Goal: Communication & Community: Answer question/provide support

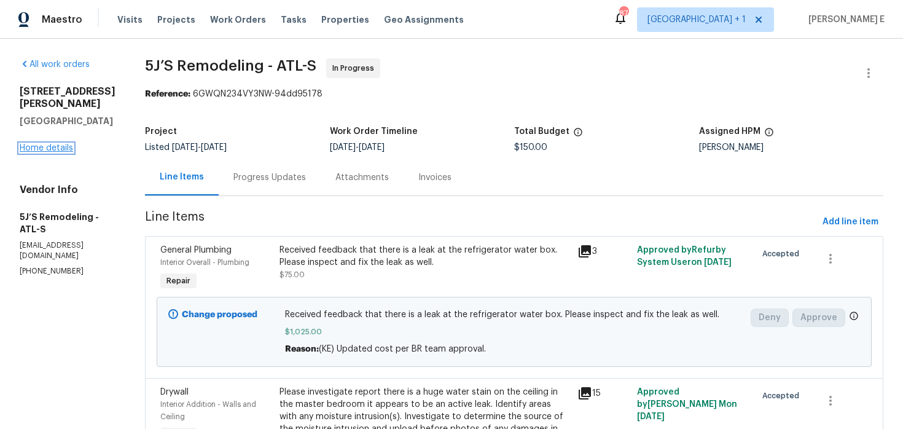
click at [55, 149] on link "Home details" at bounding box center [46, 148] width 53 height 9
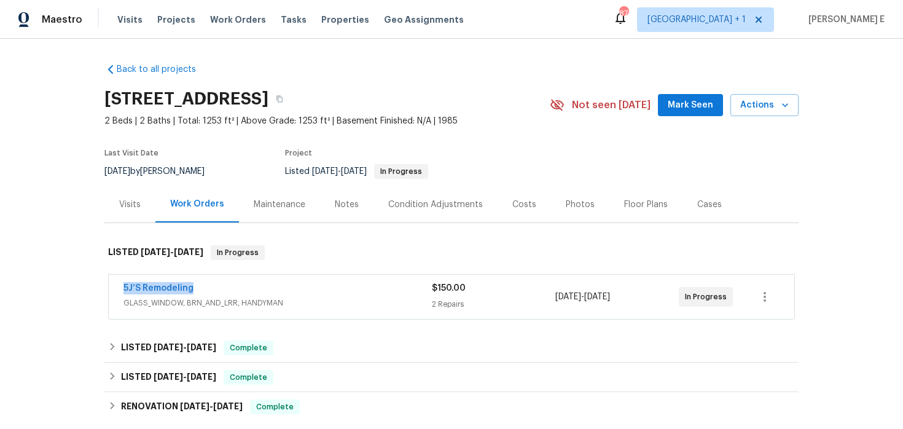
drag, startPoint x: 112, startPoint y: 282, endPoint x: 210, endPoint y: 282, distance: 98.3
click at [210, 282] on div "5J’S Remodeling GLASS_WINDOW, BRN_AND_LRR, HANDYMAN $150.00 2 Repairs 8/4/2025 …" at bounding box center [452, 297] width 686 height 44
copy link "5J’S Remodeling"
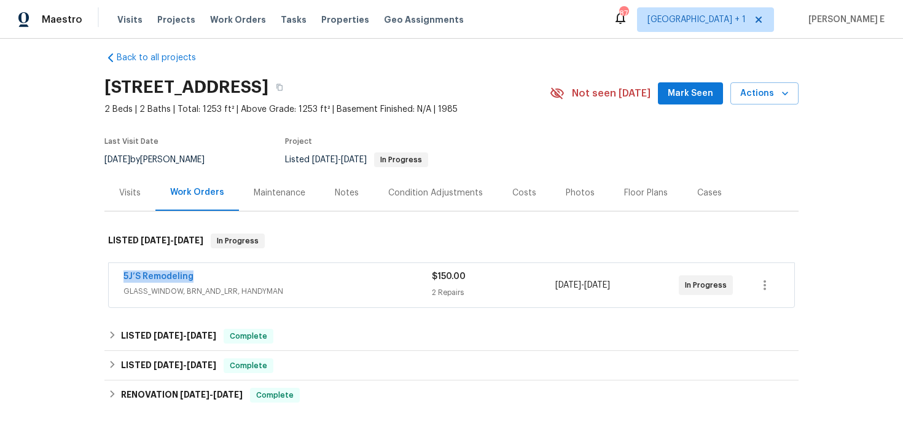
scroll to position [12, 0]
click at [167, 278] on link "5J’S Remodeling" at bounding box center [159, 276] width 70 height 9
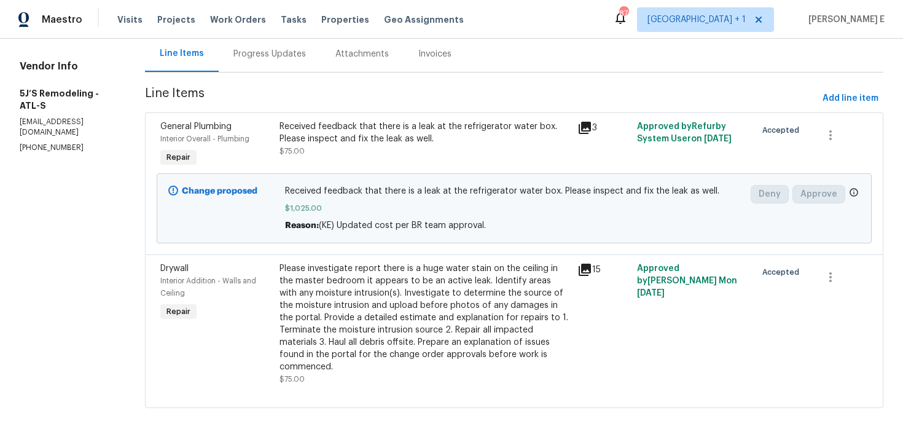
scroll to position [125, 0]
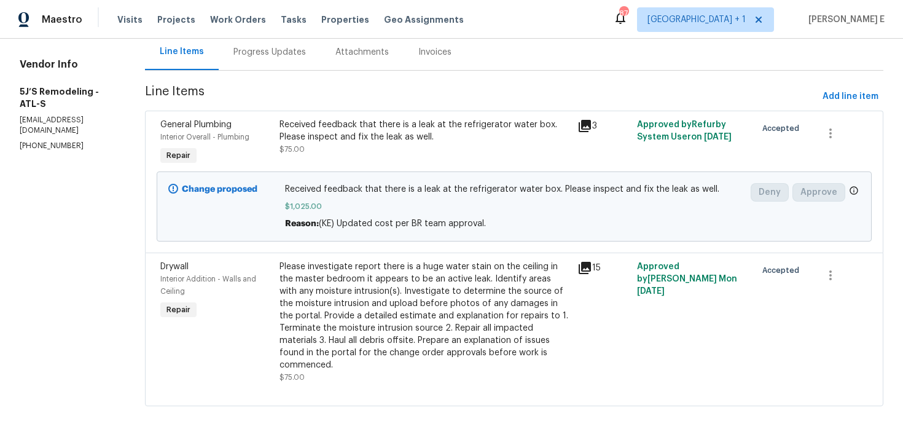
click at [261, 57] on div "Progress Updates" at bounding box center [270, 52] width 73 height 12
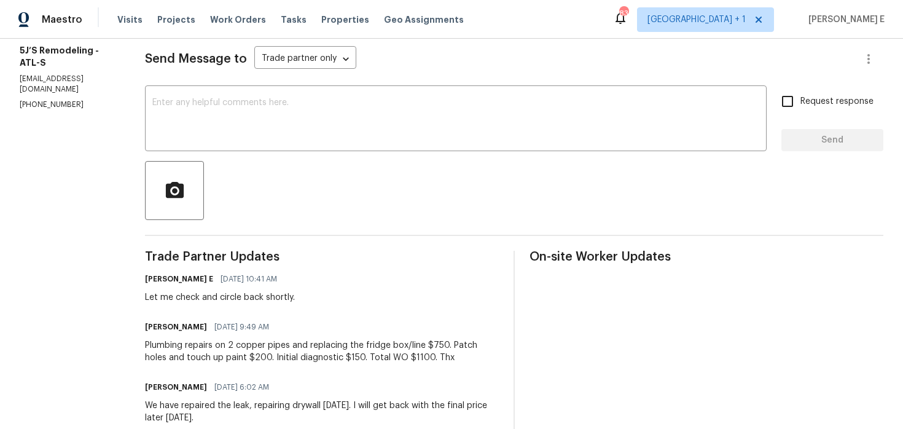
scroll to position [28, 0]
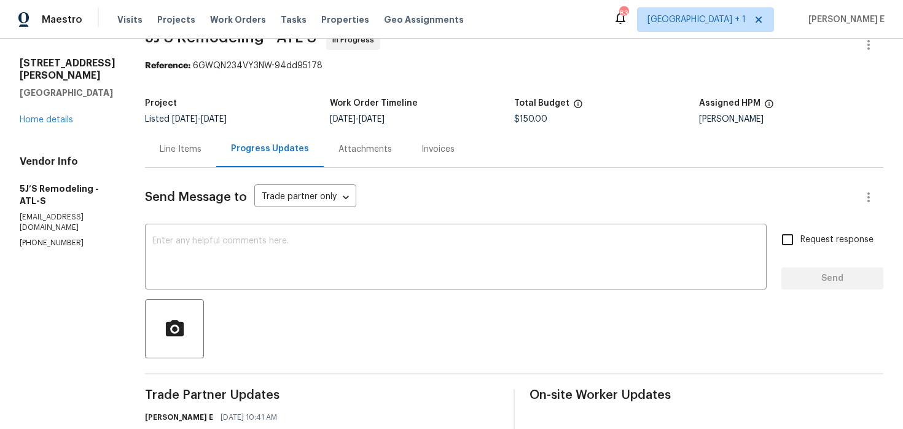
click at [186, 148] on div "Line Items" at bounding box center [181, 149] width 42 height 12
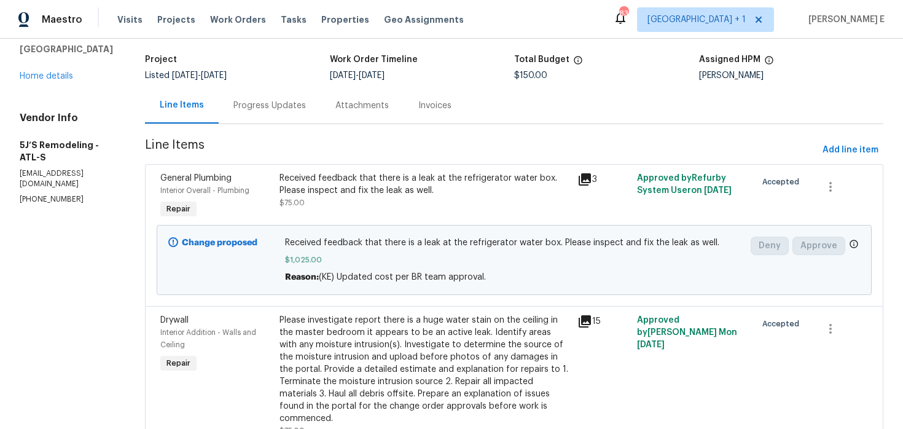
scroll to position [125, 0]
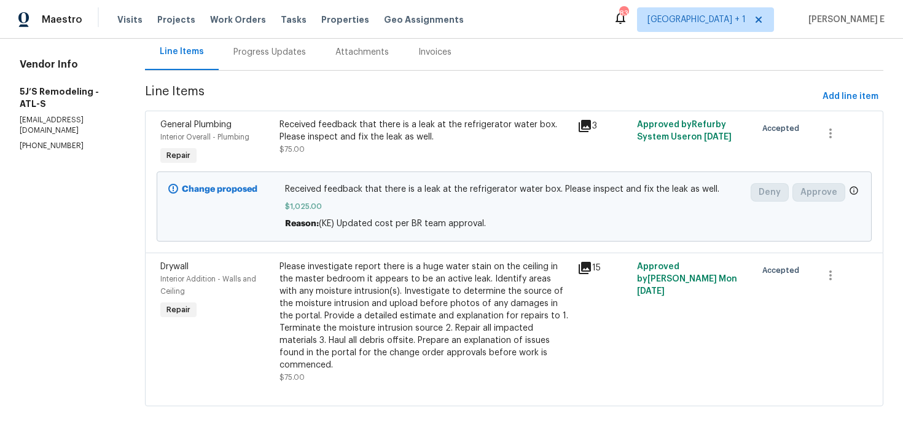
click at [367, 302] on div "Please investigate report there is a huge water stain on the ceiling in the mas…" at bounding box center [425, 316] width 291 height 111
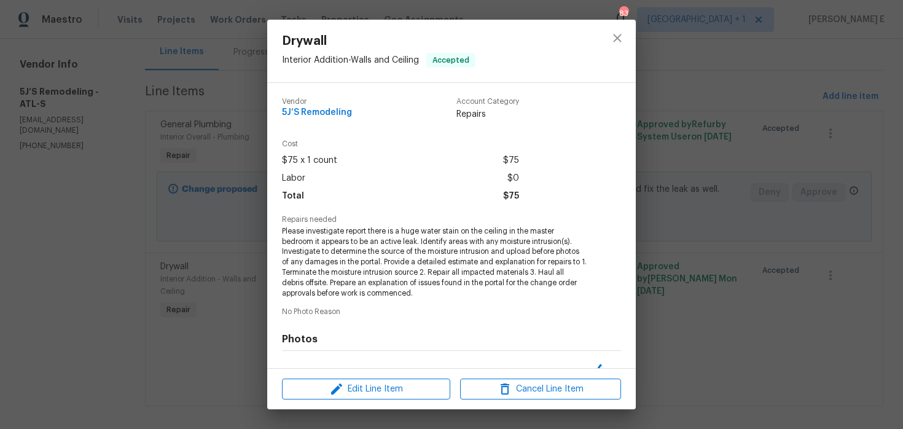
scroll to position [157, 0]
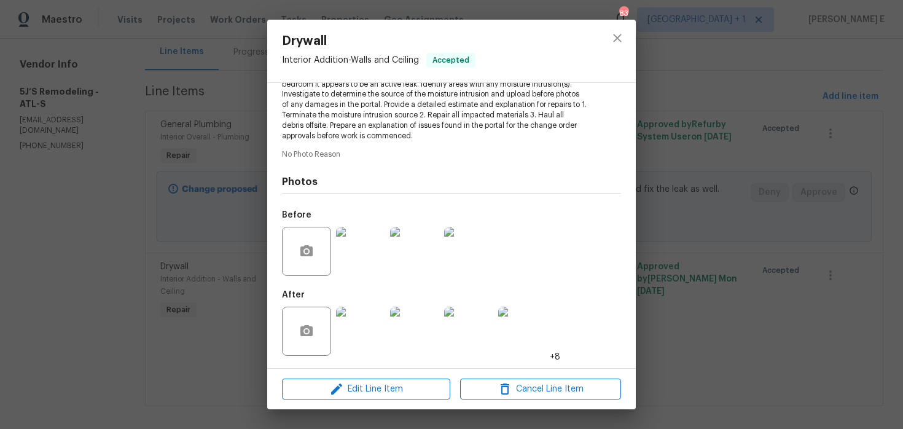
click at [357, 326] on img at bounding box center [360, 331] width 49 height 49
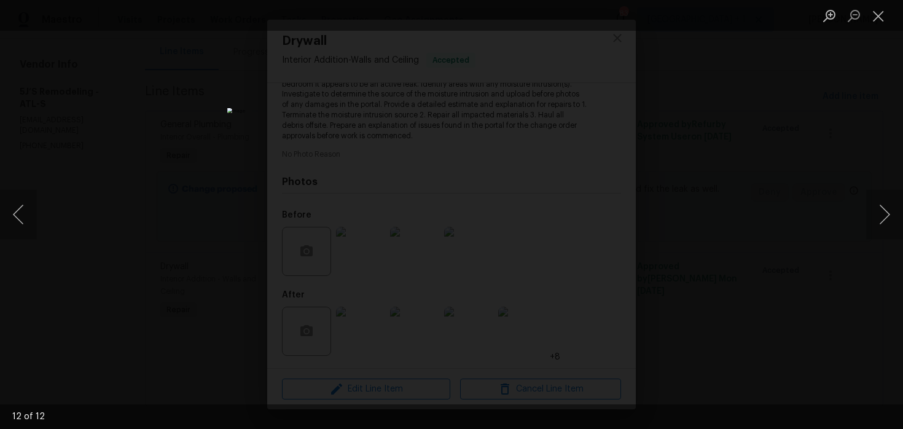
click at [693, 170] on div "Lightbox" at bounding box center [451, 214] width 903 height 429
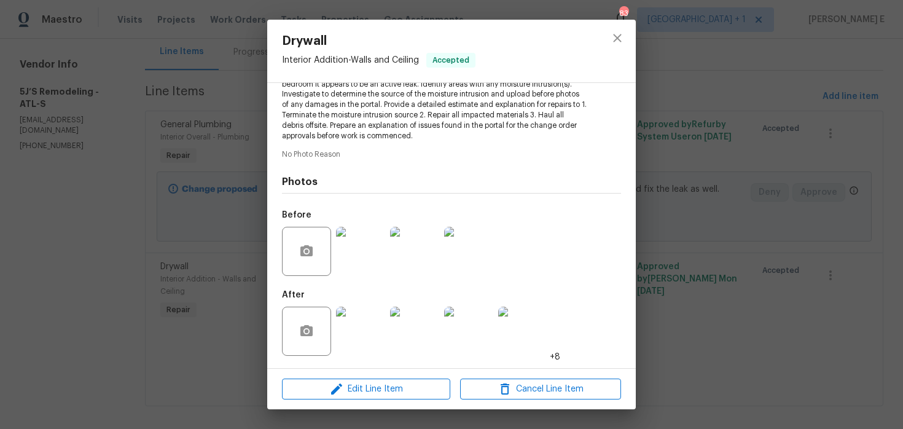
click at [693, 170] on div "Lightbox" at bounding box center [451, 214] width 903 height 429
click at [728, 125] on div "Drywall Interior Addition - Walls and Ceiling Accepted Vendor 5J’S Remodeling A…" at bounding box center [451, 214] width 903 height 429
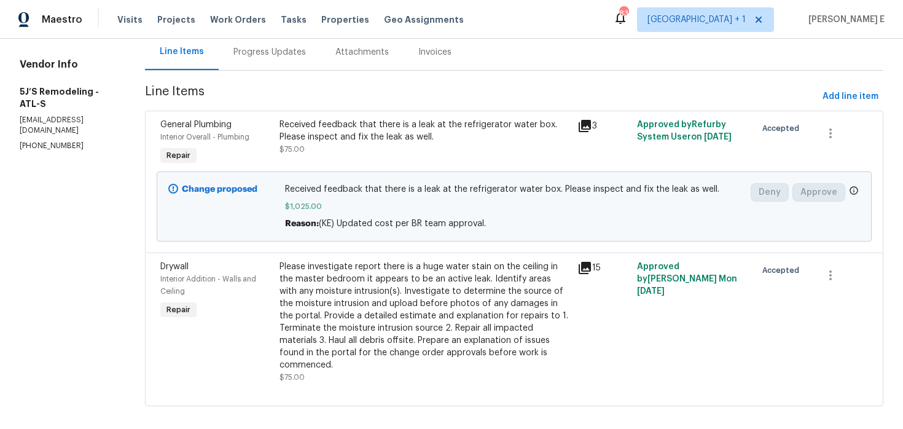
click at [414, 130] on div "Received feedback that there is a leak at the refrigerator water box. Please in…" at bounding box center [425, 131] width 291 height 25
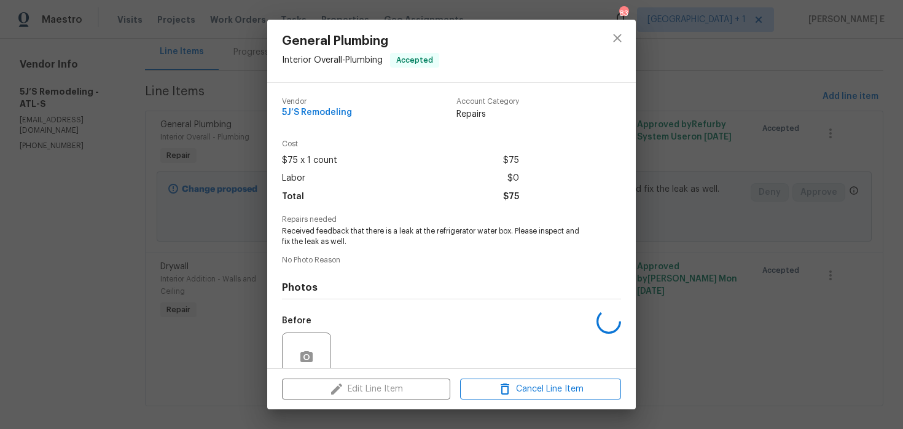
scroll to position [106, 0]
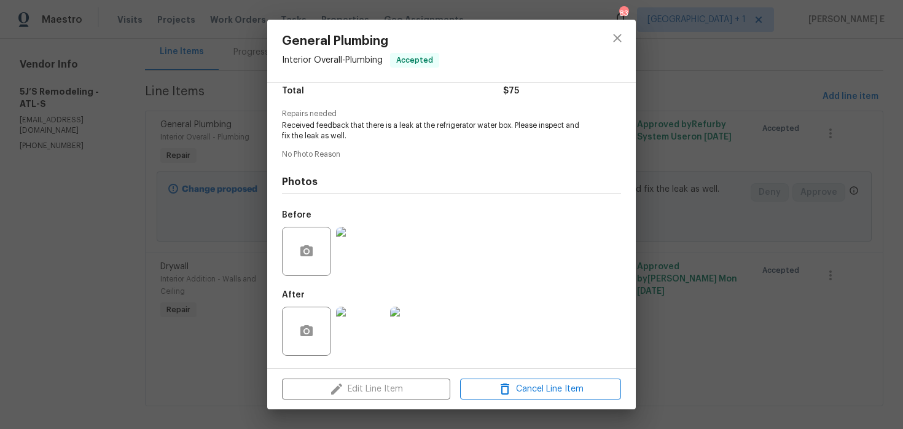
click at [364, 357] on div at bounding box center [361, 331] width 54 height 64
click at [385, 324] on div at bounding box center [361, 331] width 54 height 64
click at [371, 323] on img at bounding box center [360, 331] width 49 height 49
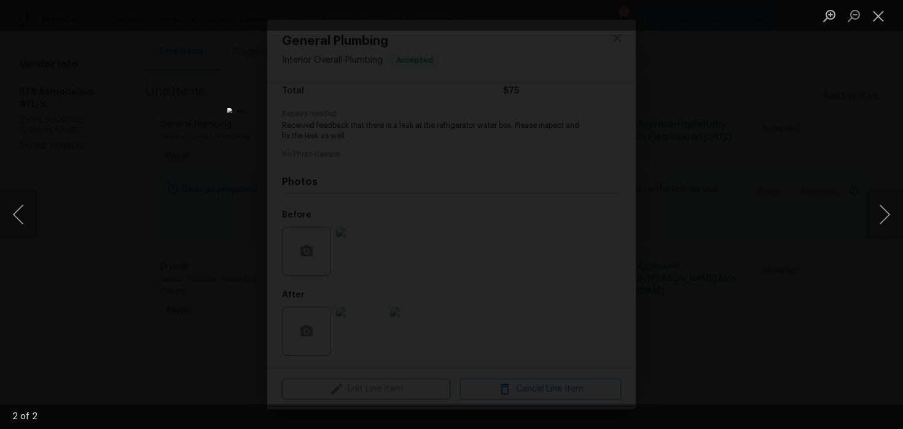
click at [761, 162] on div "Lightbox" at bounding box center [451, 214] width 903 height 429
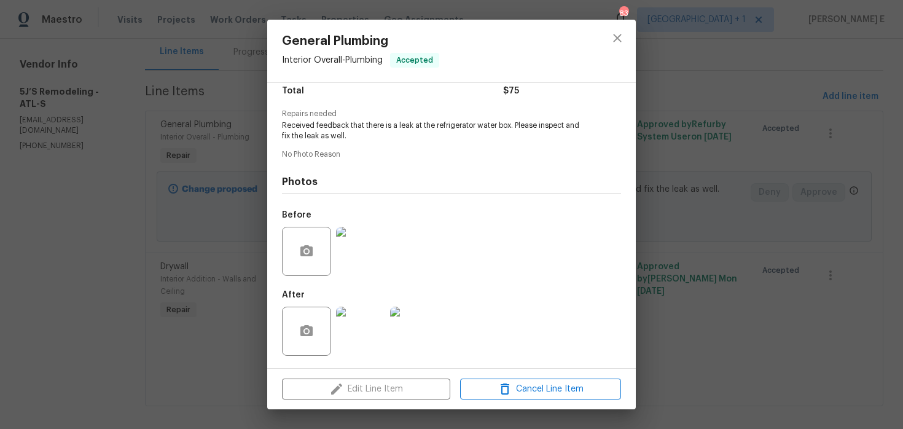
click at [761, 162] on div "Lightbox" at bounding box center [451, 214] width 903 height 429
click at [761, 162] on div "General Plumbing Interior Overall - Plumbing Accepted Vendor 5J’S Remodeling Ac…" at bounding box center [451, 214] width 903 height 429
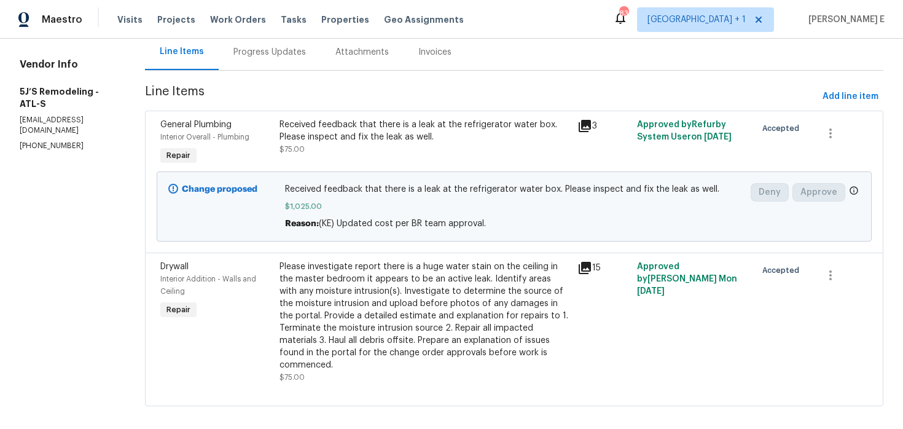
scroll to position [108, 0]
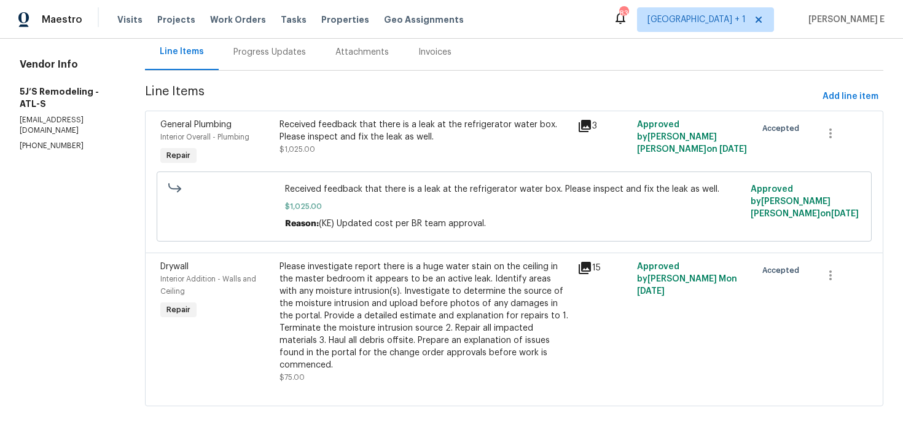
scroll to position [125, 0]
click at [277, 56] on div "Progress Updates" at bounding box center [270, 53] width 73 height 12
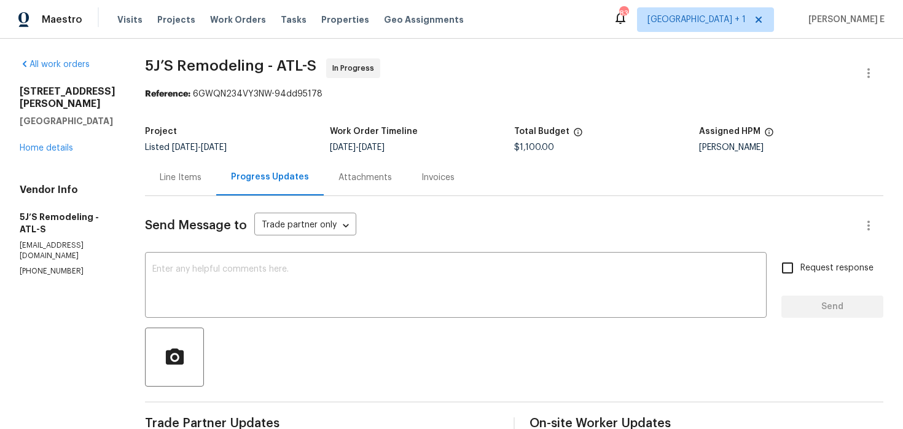
click at [190, 183] on div "Line Items" at bounding box center [181, 177] width 42 height 12
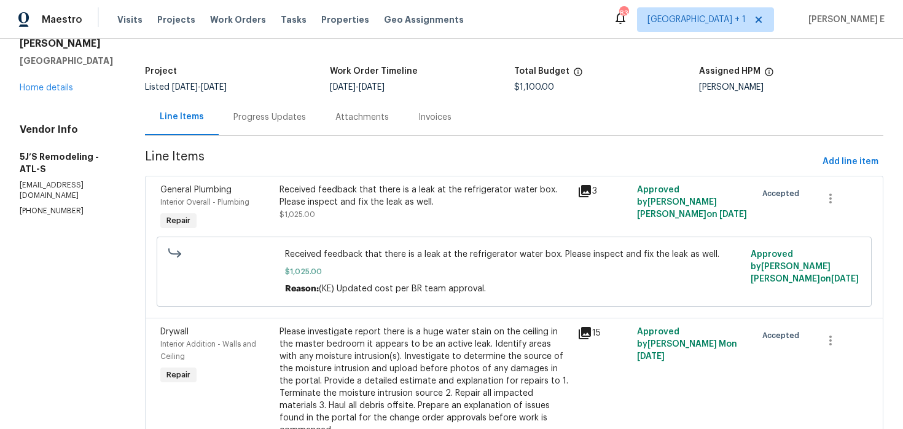
scroll to position [85, 0]
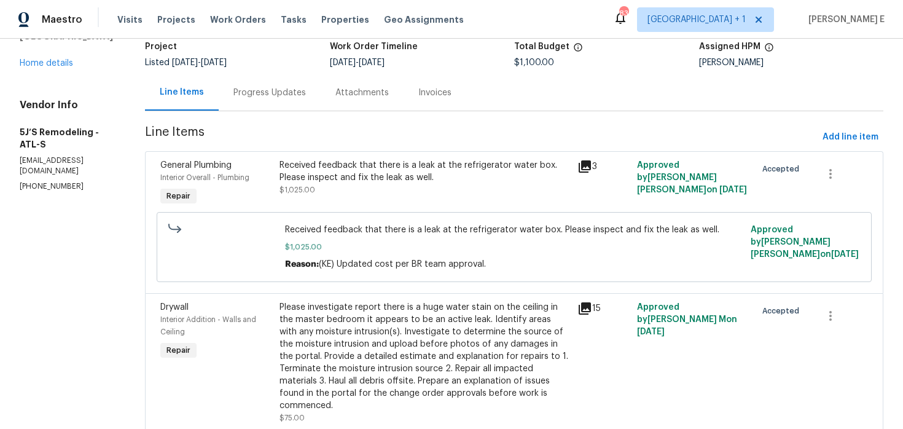
click at [359, 216] on div "Received feedback that there is a leak at the refrigerator water box. Please in…" at bounding box center [514, 247] width 715 height 70
click at [366, 317] on div "Please investigate report there is a huge water stain on the ceiling in the mas…" at bounding box center [425, 356] width 291 height 111
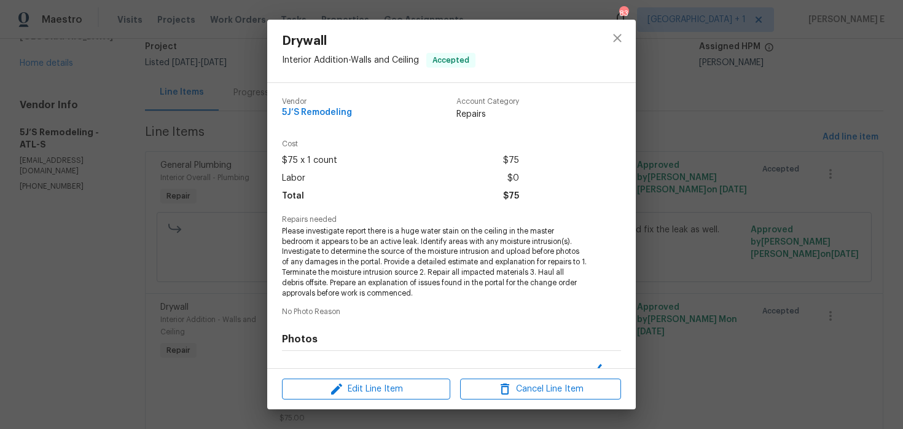
scroll to position [157, 0]
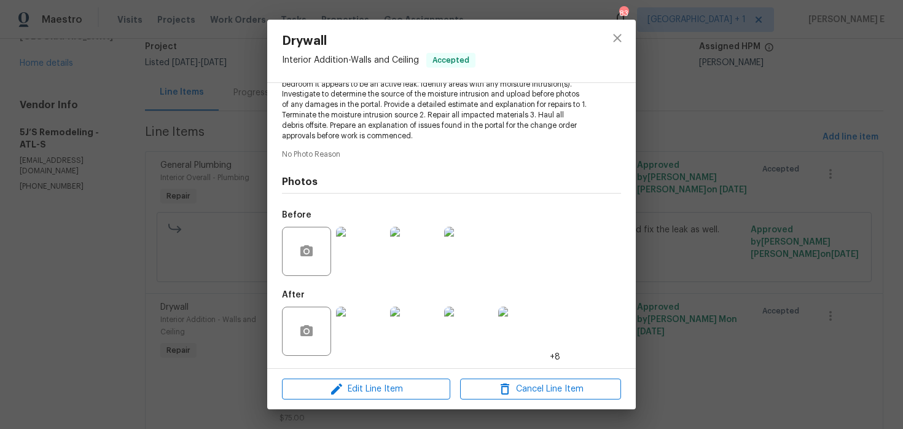
click at [355, 267] on img at bounding box center [360, 251] width 49 height 49
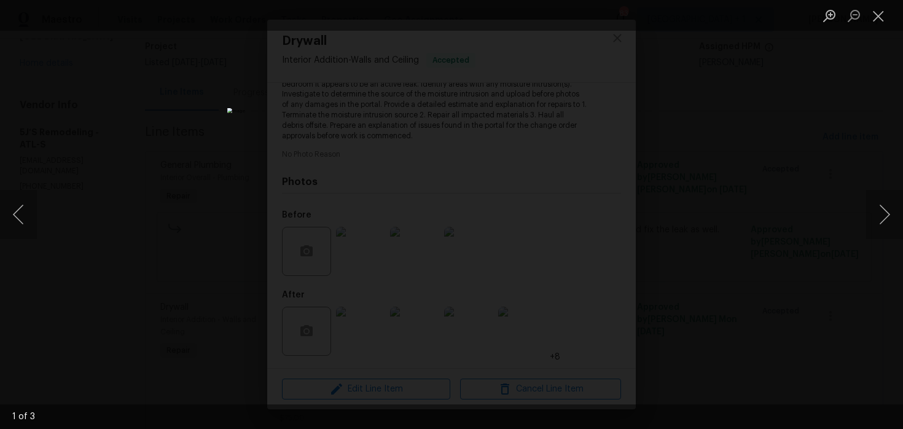
click at [751, 104] on div "Lightbox" at bounding box center [451, 214] width 903 height 429
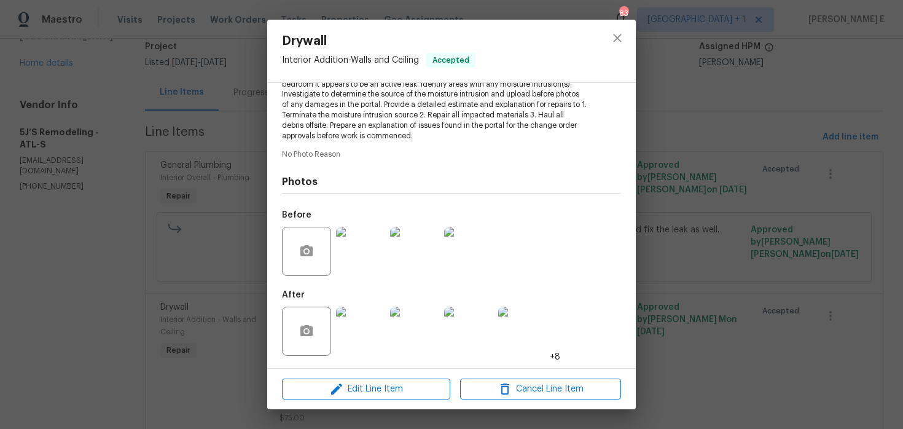
click at [751, 104] on div "Drywall Interior Addition - Walls and Ceiling Accepted Vendor 5J’S Remodeling A…" at bounding box center [451, 214] width 903 height 429
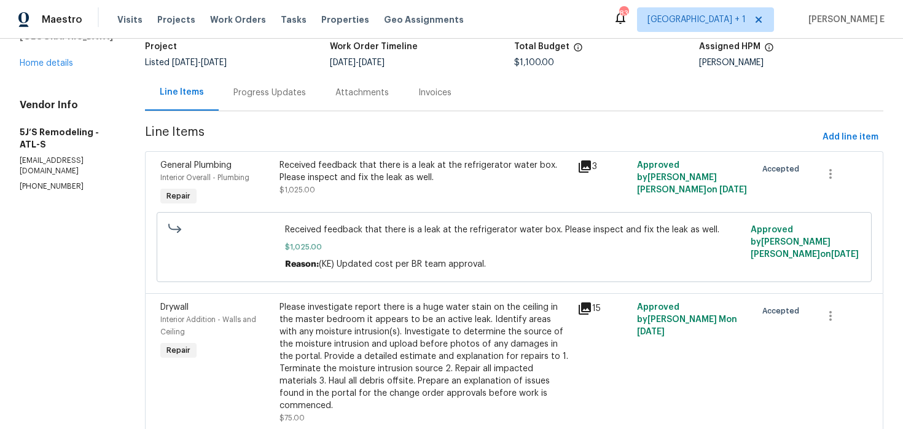
click at [401, 325] on div "Please investigate report there is a huge water stain on the ceiling in the mas…" at bounding box center [425, 356] width 291 height 111
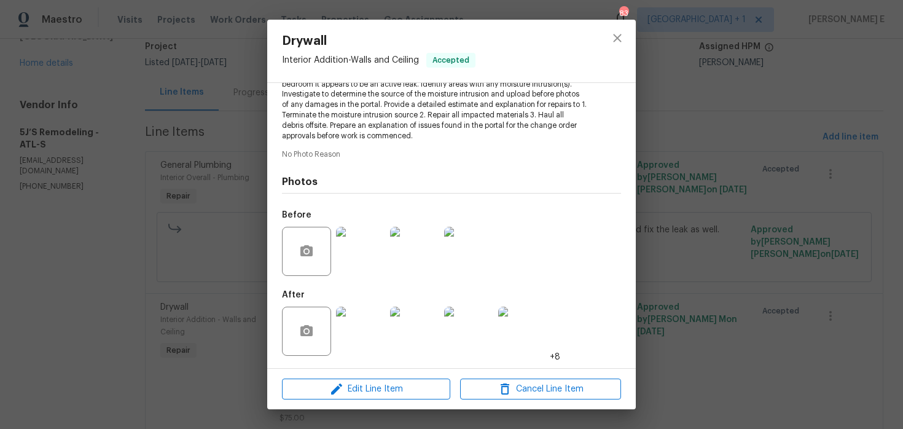
click at [368, 329] on img at bounding box center [360, 331] width 49 height 49
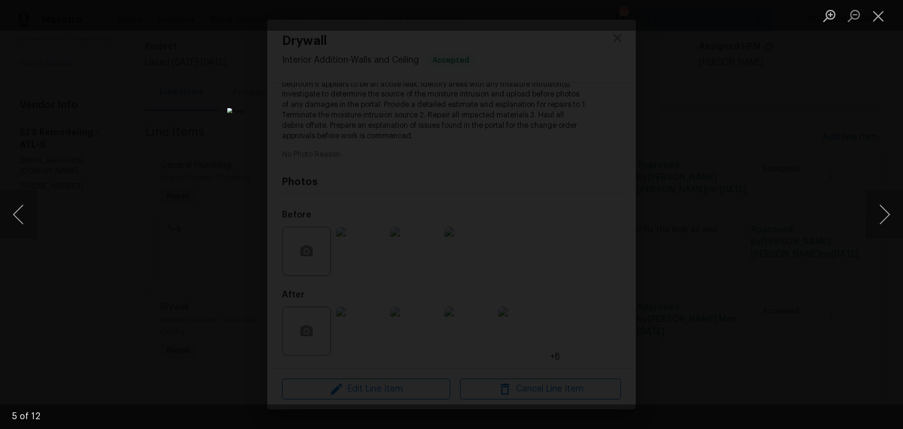
click at [758, 131] on div "Lightbox" at bounding box center [451, 214] width 903 height 429
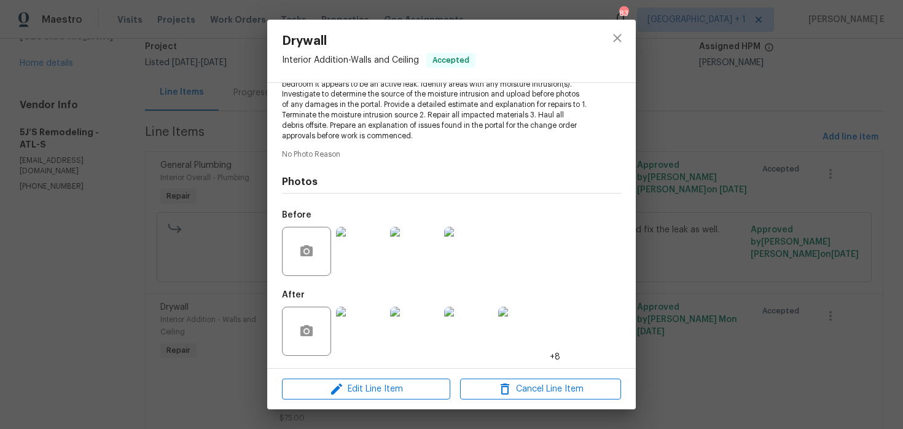
click at [758, 131] on div "Drywall Interior Addition - Walls and Ceiling Accepted Vendor 5J’S Remodeling A…" at bounding box center [451, 214] width 903 height 429
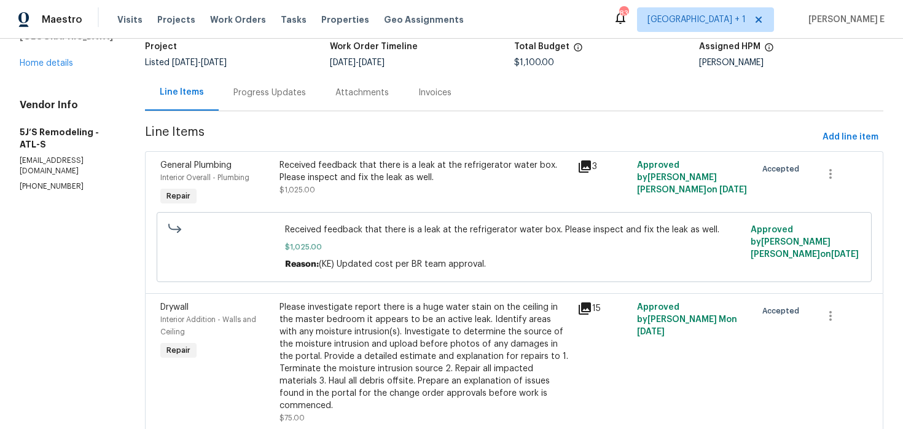
scroll to position [0, 0]
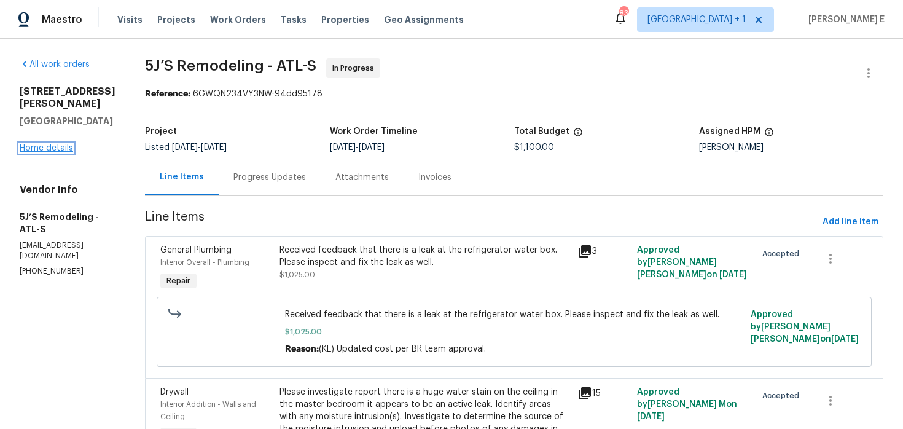
click at [49, 146] on link "Home details" at bounding box center [46, 148] width 53 height 9
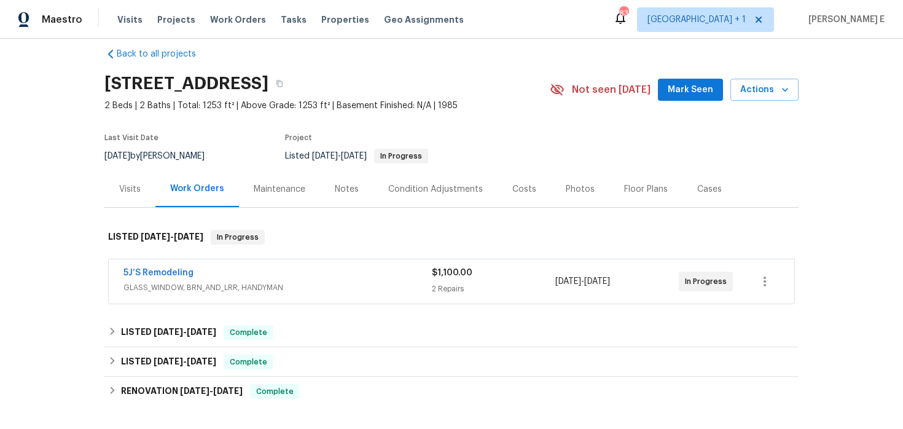
scroll to position [17, 0]
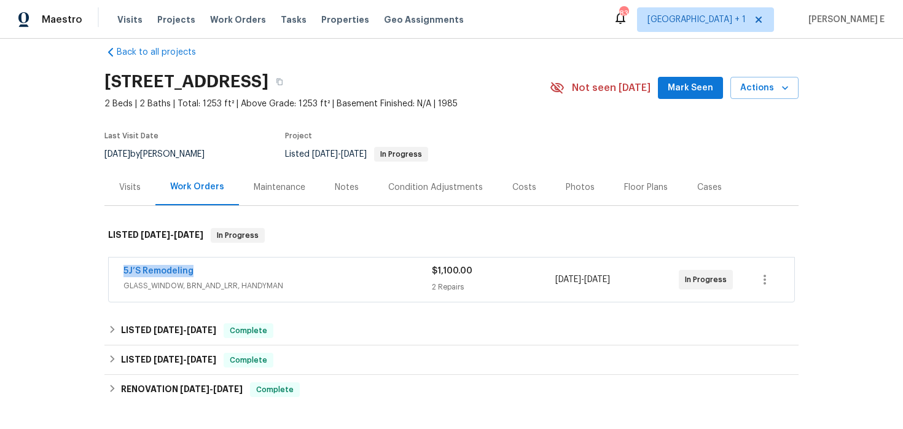
drag, startPoint x: 115, startPoint y: 273, endPoint x: 193, endPoint y: 276, distance: 78.1
click at [193, 276] on div "5J’S Remodeling GLASS_WINDOW, BRN_AND_LRR, HANDYMAN $1,100.00 2 Repairs [DATE] …" at bounding box center [452, 279] width 686 height 44
copy link "5J’S Remodeling"
click at [169, 276] on span "5J’S Remodeling" at bounding box center [159, 271] width 70 height 12
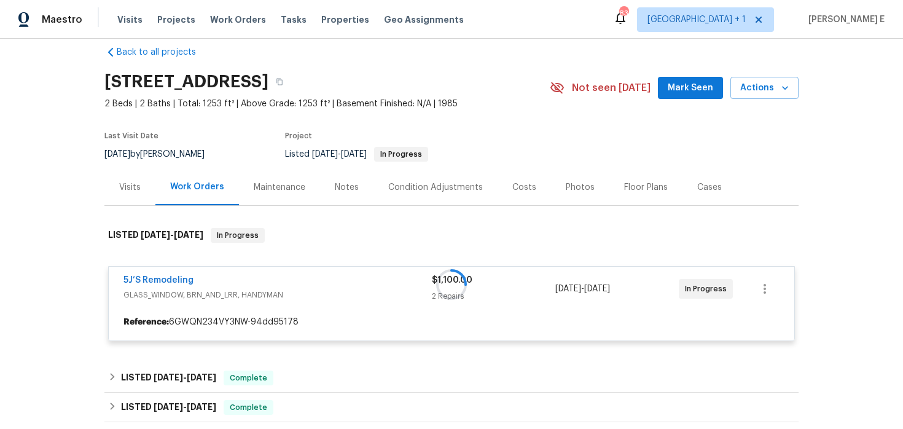
click at [160, 276] on div at bounding box center [451, 285] width 694 height 138
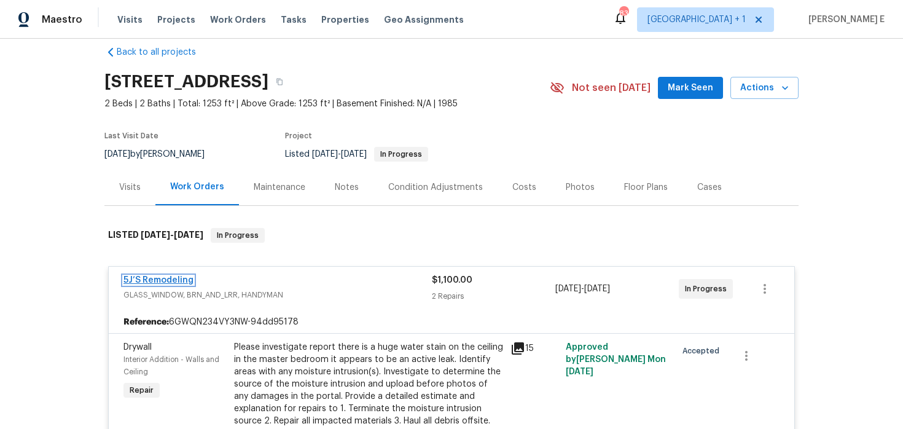
click at [153, 282] on link "5J’S Remodeling" at bounding box center [159, 280] width 70 height 9
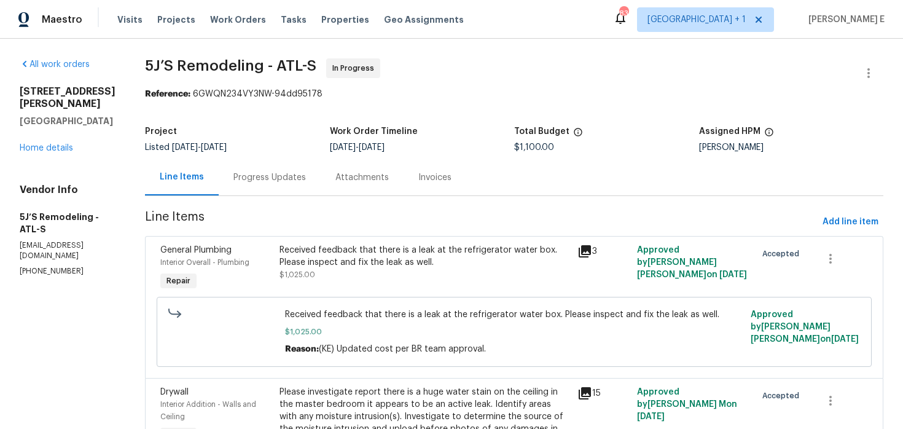
scroll to position [7, 0]
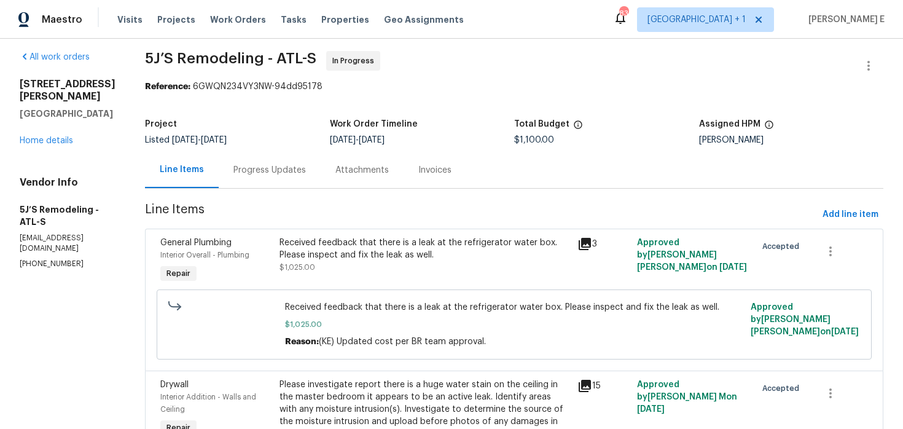
click at [286, 170] on div "Progress Updates" at bounding box center [270, 170] width 73 height 12
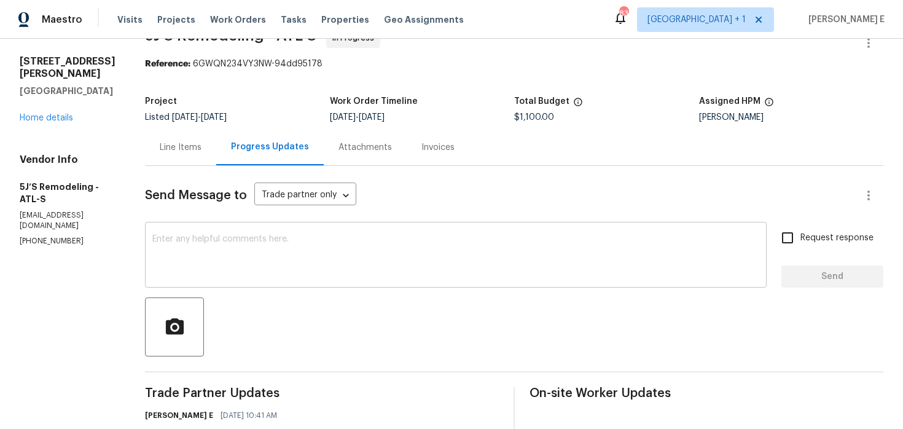
click at [336, 261] on textarea at bounding box center [455, 256] width 607 height 43
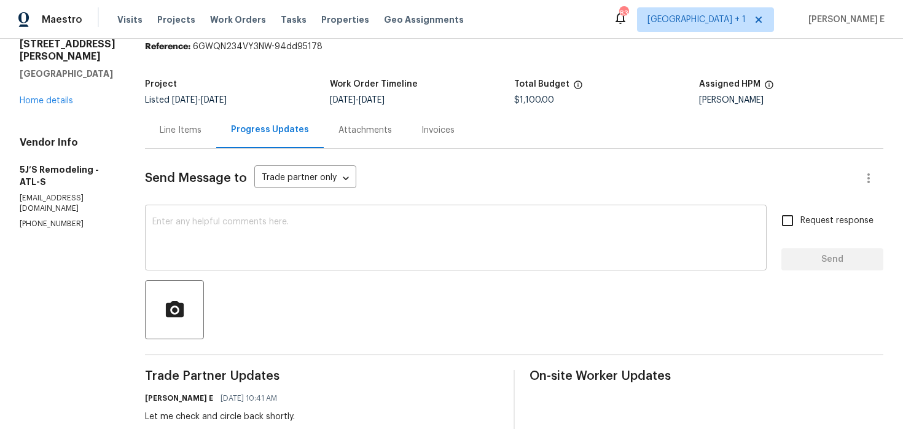
scroll to position [61, 0]
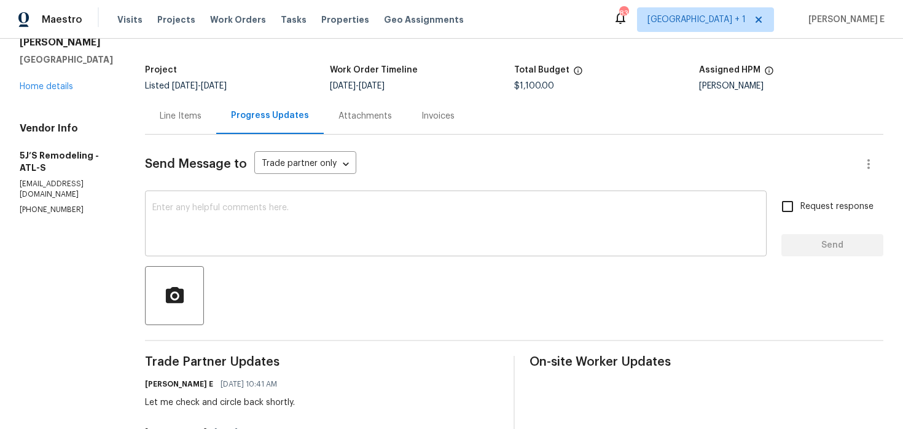
click at [288, 242] on textarea at bounding box center [455, 224] width 607 height 43
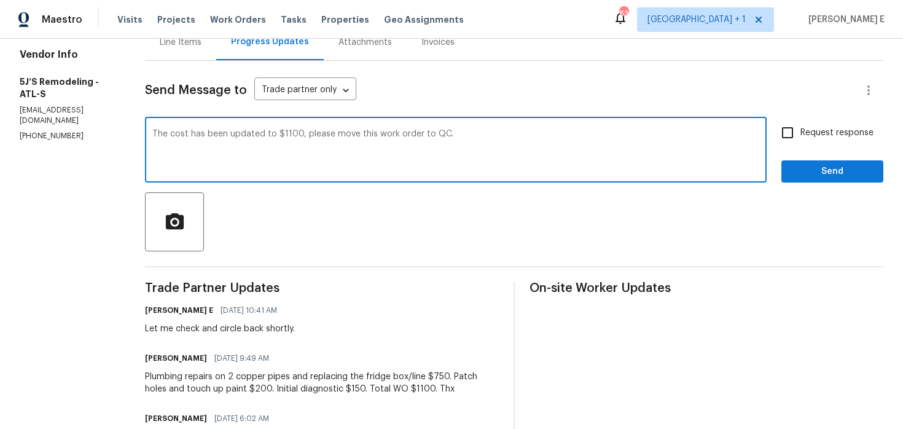
scroll to position [7, 0]
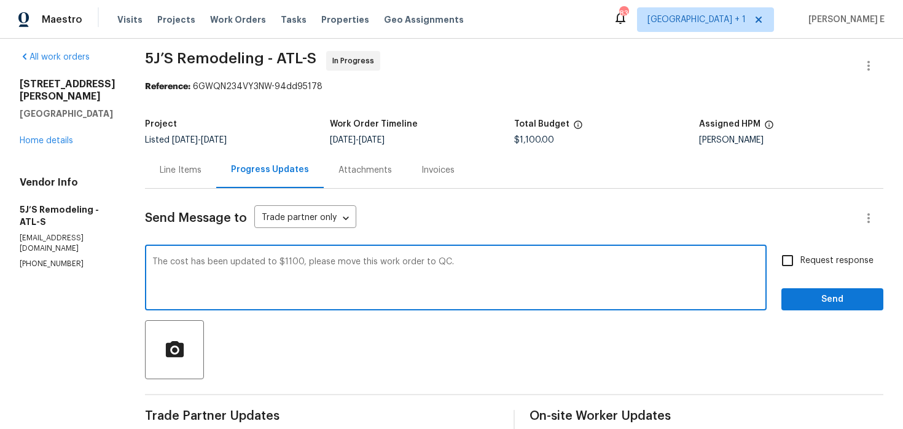
type textarea "The cost has been updated to $1100, please move this work order to QC."
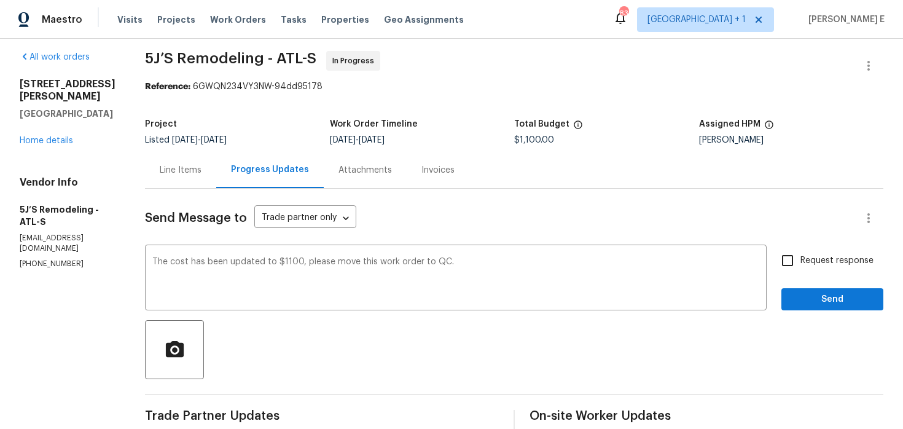
click at [847, 257] on span "Request response" at bounding box center [837, 260] width 73 height 13
click at [801, 257] on input "Request response" at bounding box center [788, 261] width 26 height 26
checkbox input "true"
click at [811, 300] on span "Send" at bounding box center [832, 299] width 82 height 15
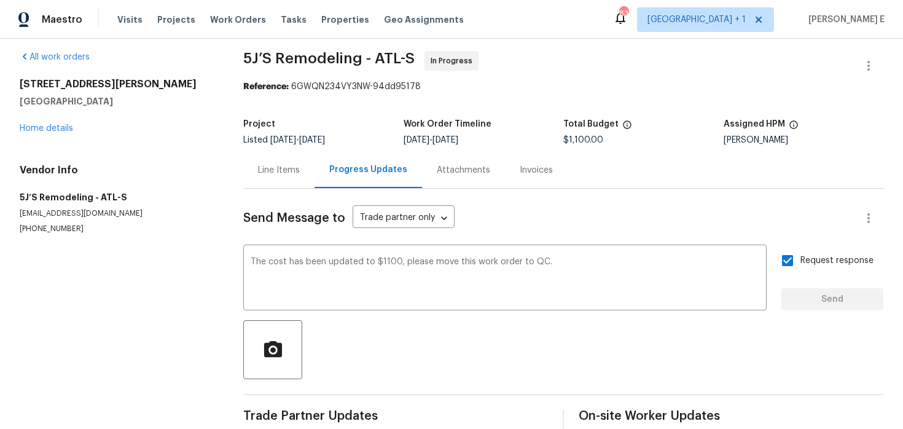
scroll to position [0, 0]
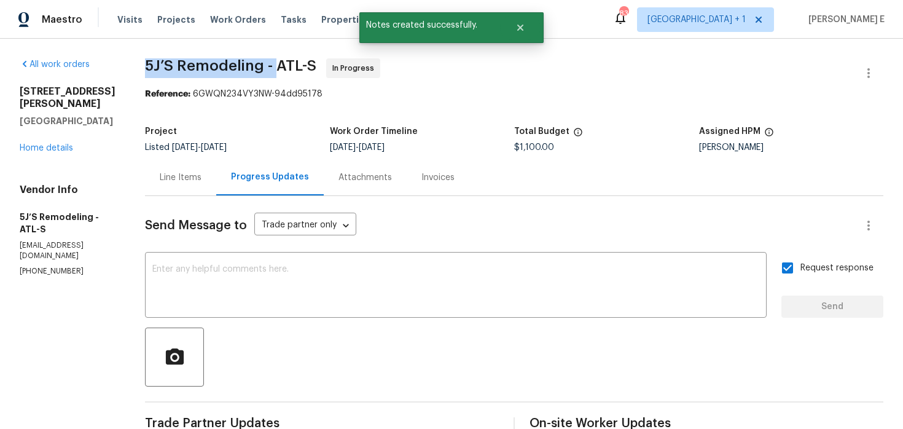
drag, startPoint x: 141, startPoint y: 68, endPoint x: 279, endPoint y: 73, distance: 137.7
copy span "5J’S Remodeling -"
